Goal: Task Accomplishment & Management: Complete application form

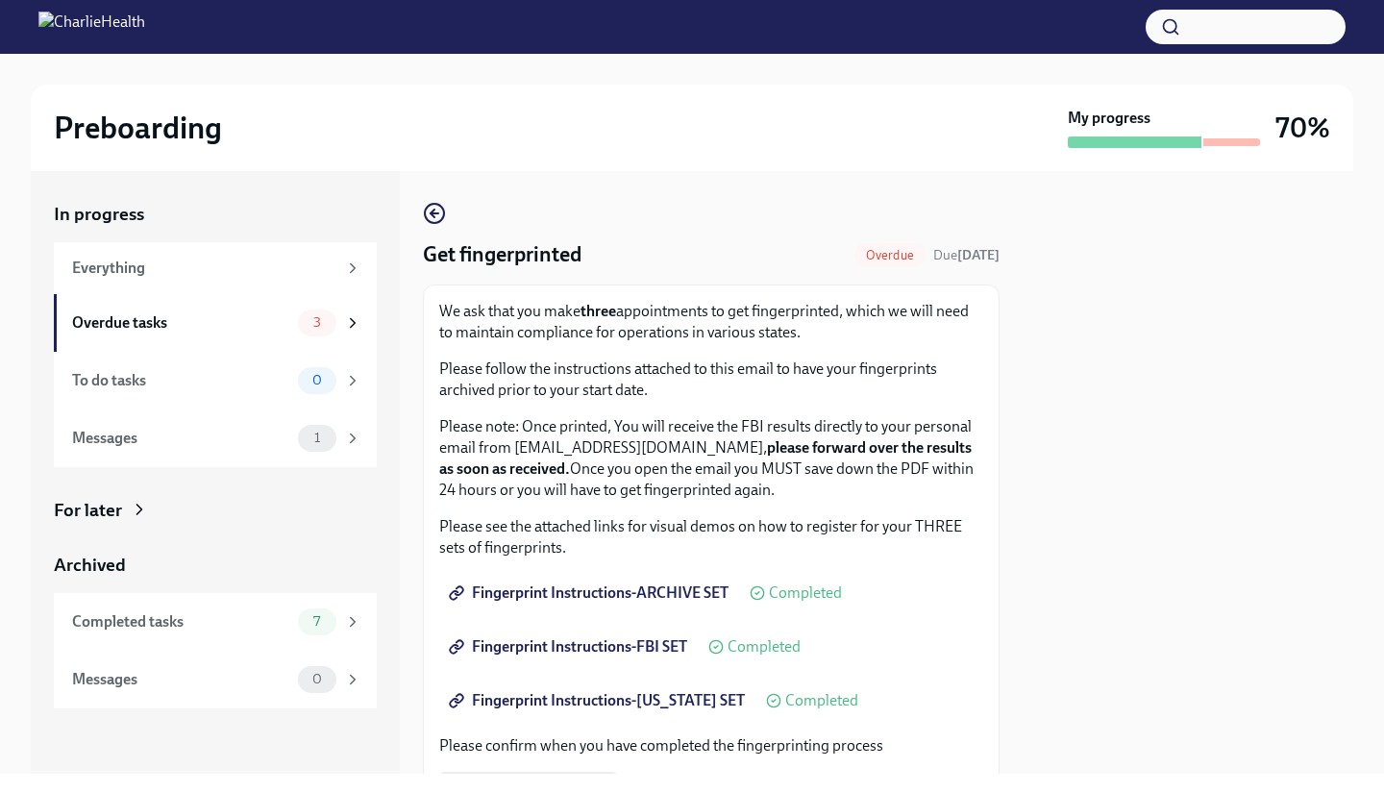
scroll to position [392, 0]
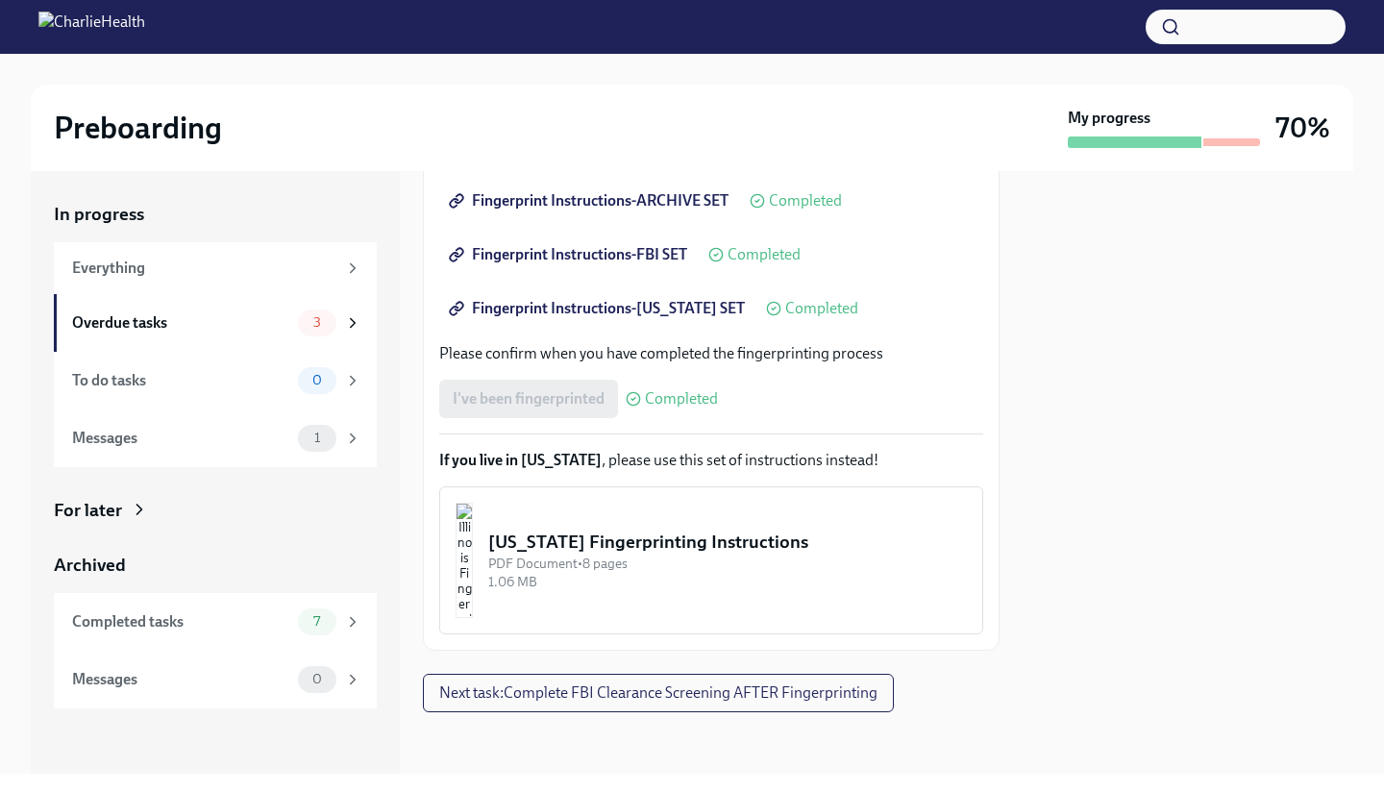
click at [793, 701] on span "Next task : Complete FBI Clearance Screening AFTER Fingerprinting" at bounding box center [658, 693] width 438 height 19
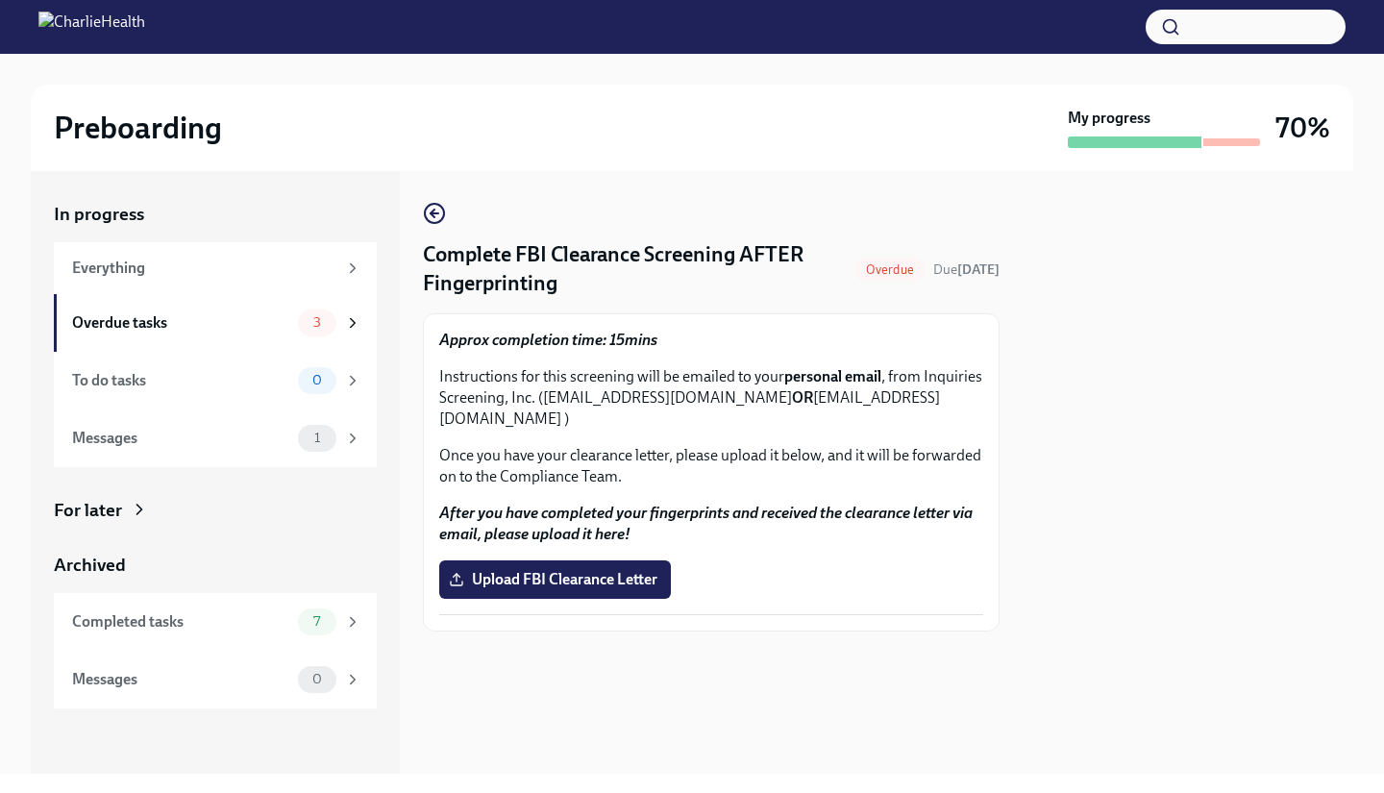
click at [234, 314] on div "Overdue tasks" at bounding box center [181, 322] width 218 height 21
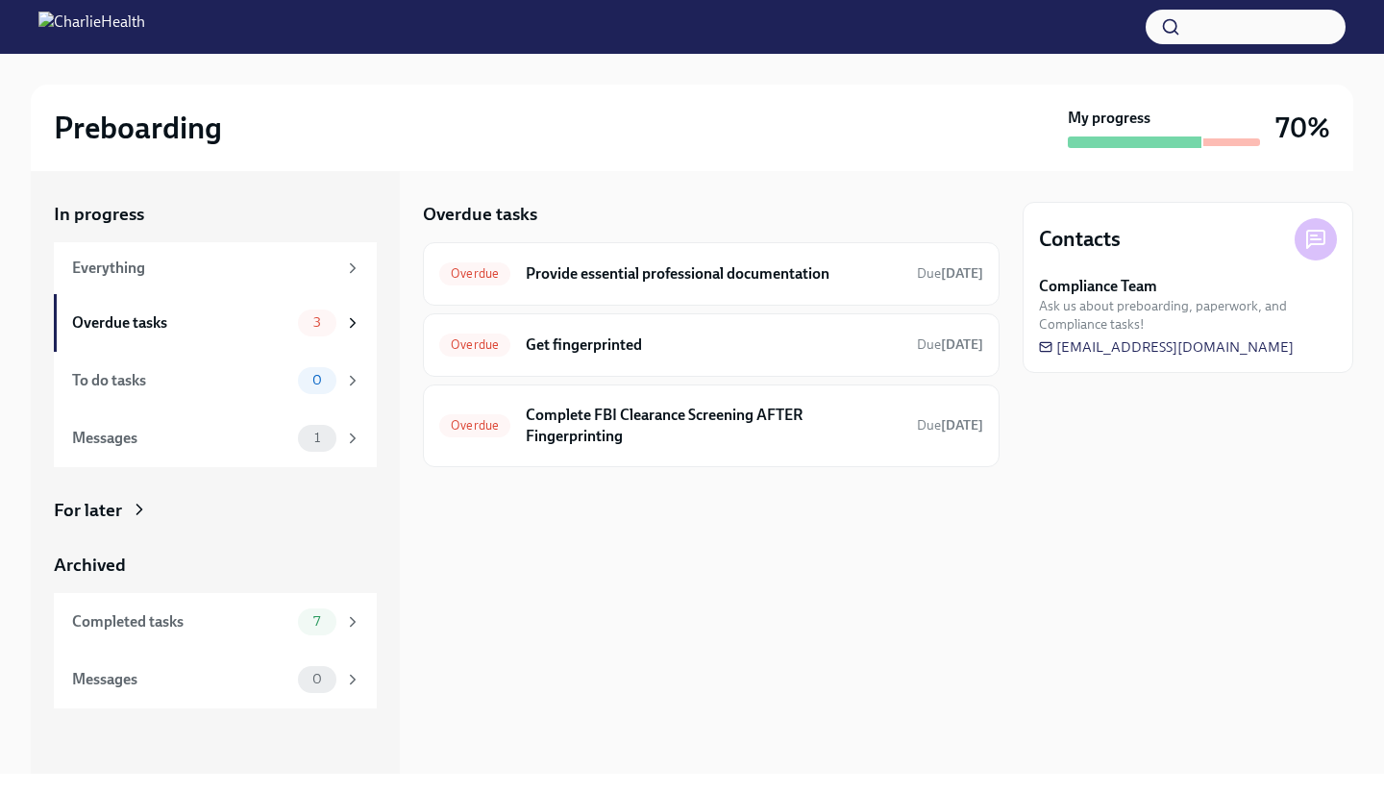
click at [562, 272] on h6 "Provide essential professional documentation" at bounding box center [714, 273] width 376 height 21
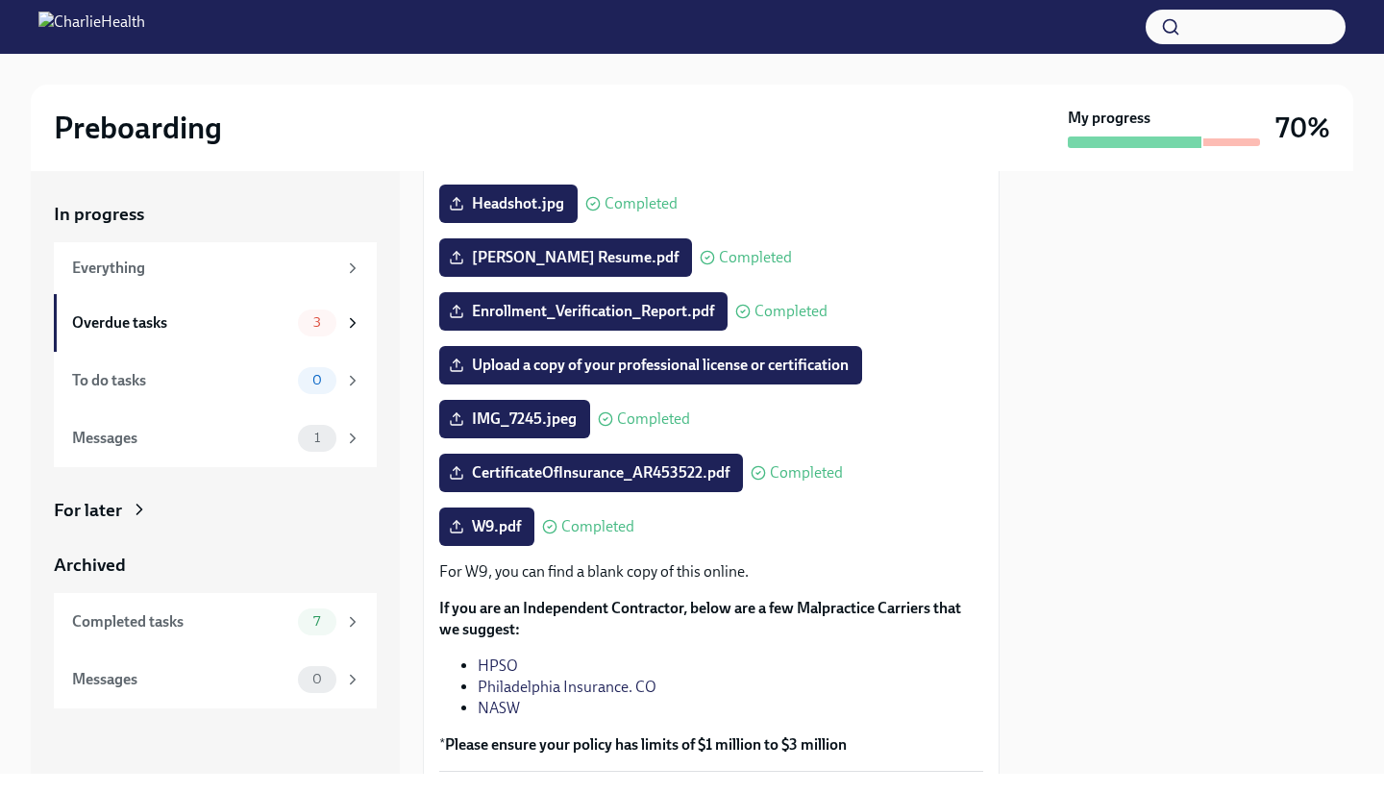
scroll to position [235, 0]
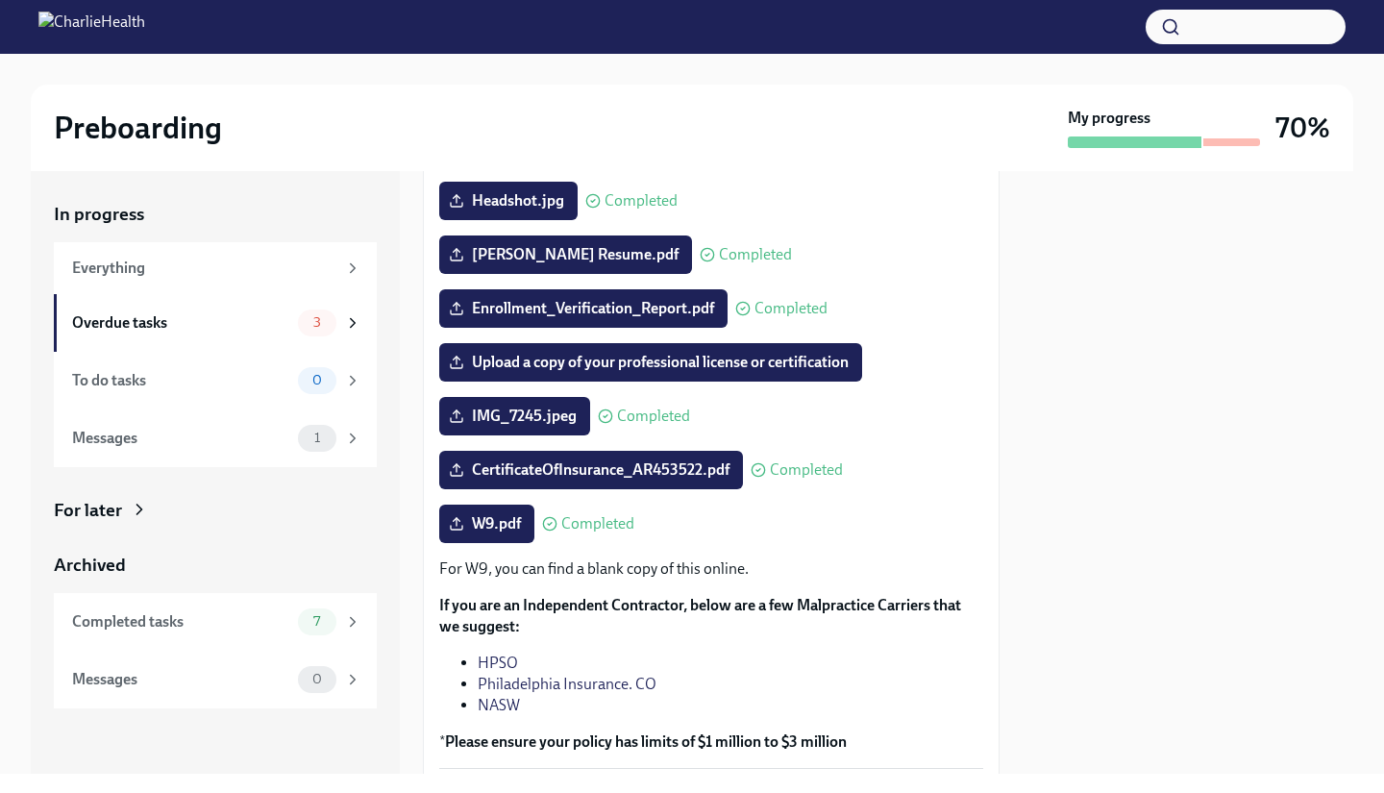
click at [714, 382] on label "Upload a copy of your professional license or certification" at bounding box center [650, 362] width 423 height 38
click at [0, 0] on input "Upload a copy of your professional license or certification" at bounding box center [0, 0] width 0 height 0
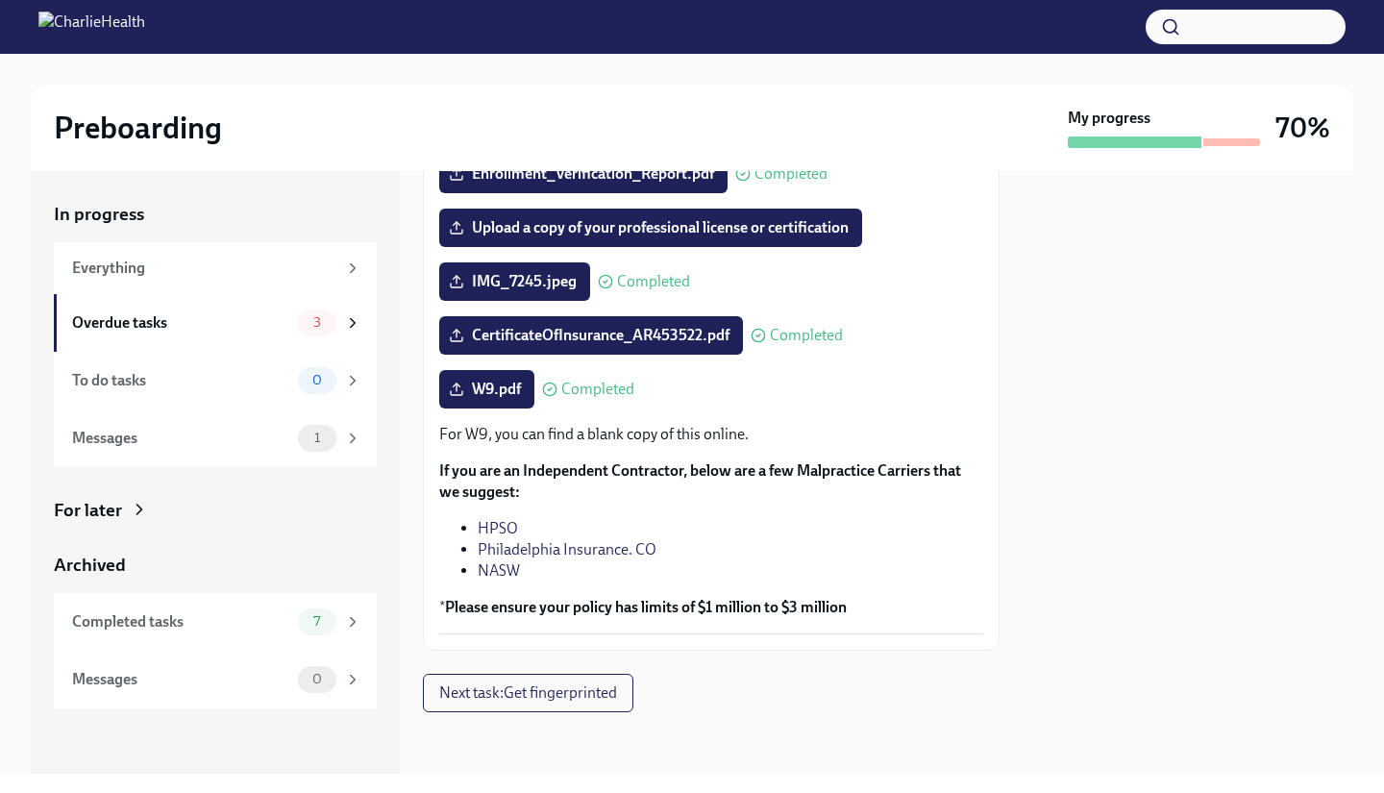
click at [350, 327] on icon at bounding box center [352, 322] width 17 height 17
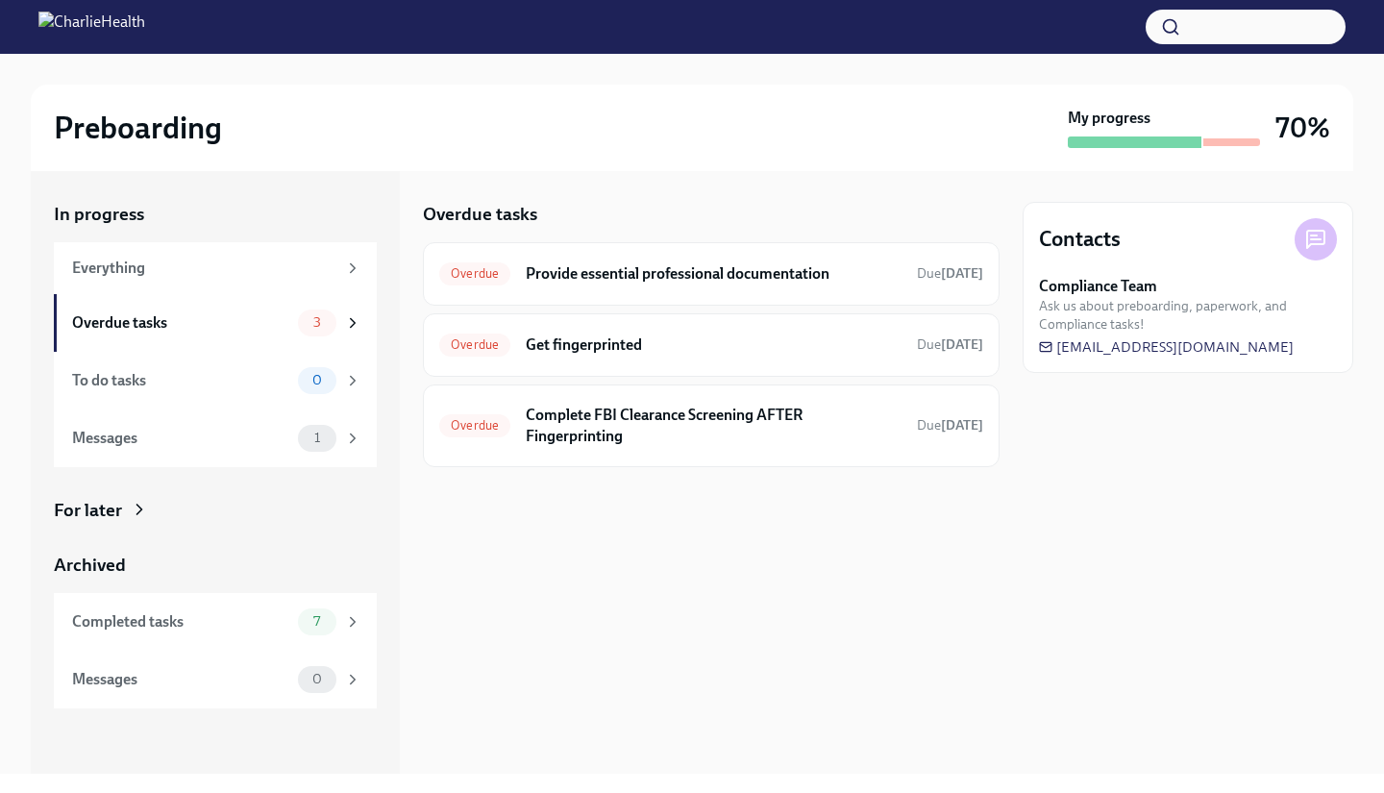
click at [583, 567] on div "Overdue tasks Overdue Provide essential professional documentation Due [DATE] O…" at bounding box center [711, 472] width 577 height 603
click at [301, 422] on div "Messages 1" at bounding box center [215, 439] width 323 height 58
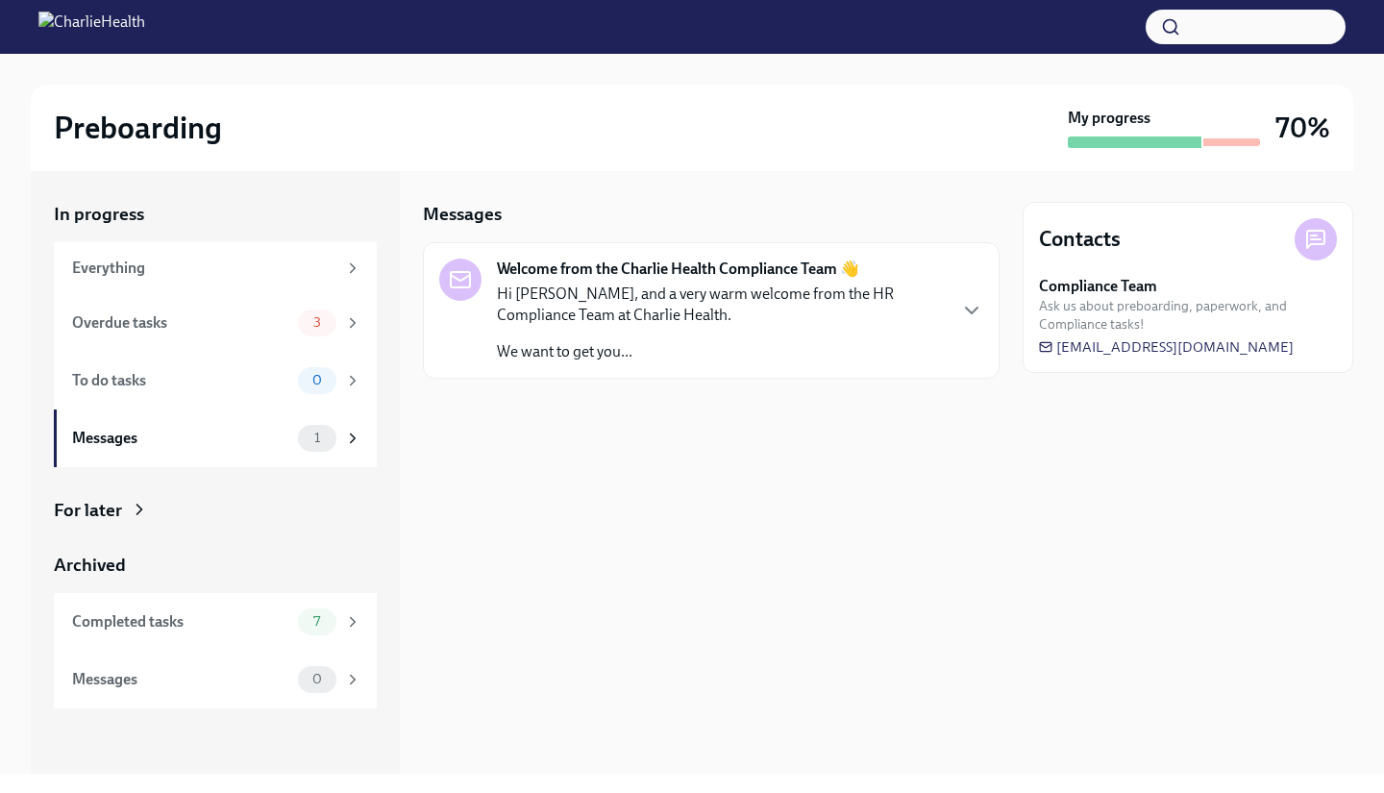
click at [634, 330] on div "Hi [PERSON_NAME], and a very warm welcome from the HR Compliance Team at Charli…" at bounding box center [721, 323] width 448 height 79
